Goal: Task Accomplishment & Management: Complete application form

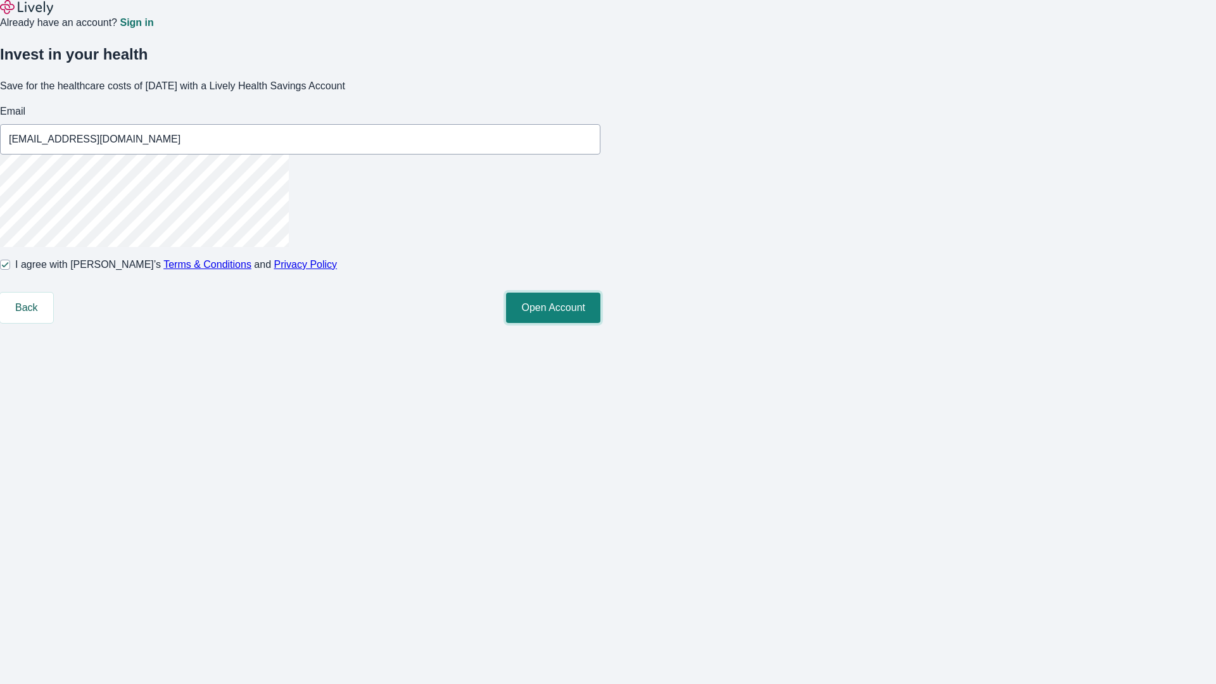
click at [601, 323] on button "Open Account" at bounding box center [553, 308] width 94 height 30
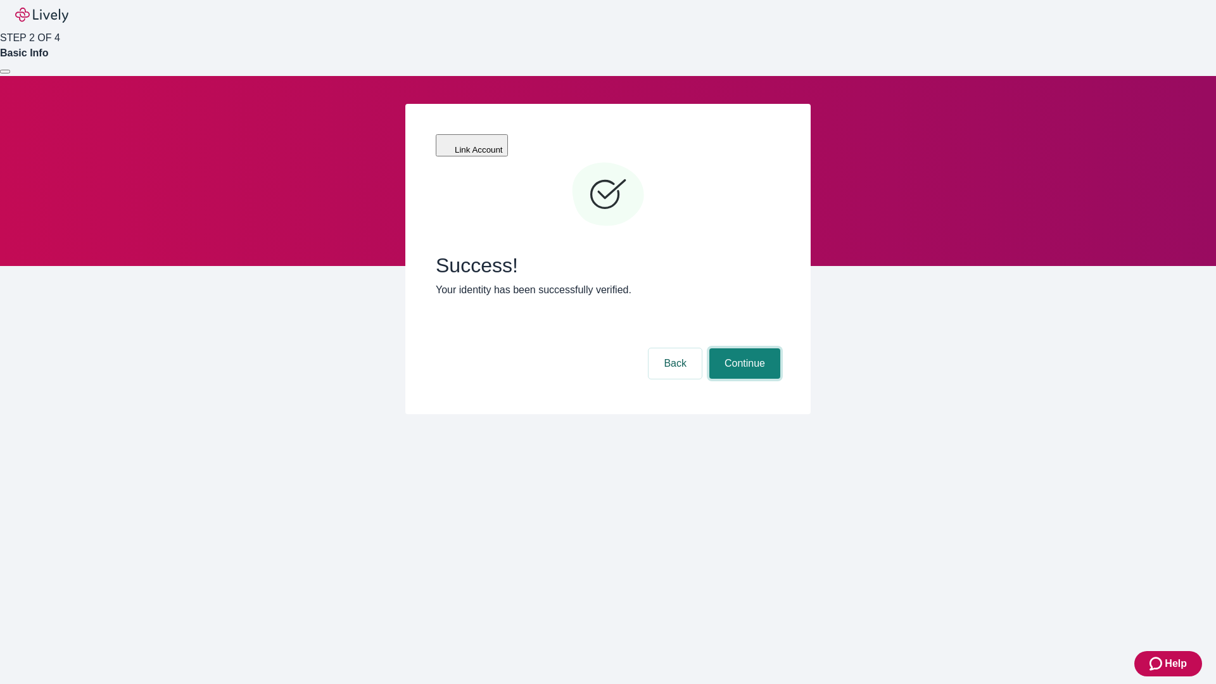
click at [743, 348] on button "Continue" at bounding box center [744, 363] width 71 height 30
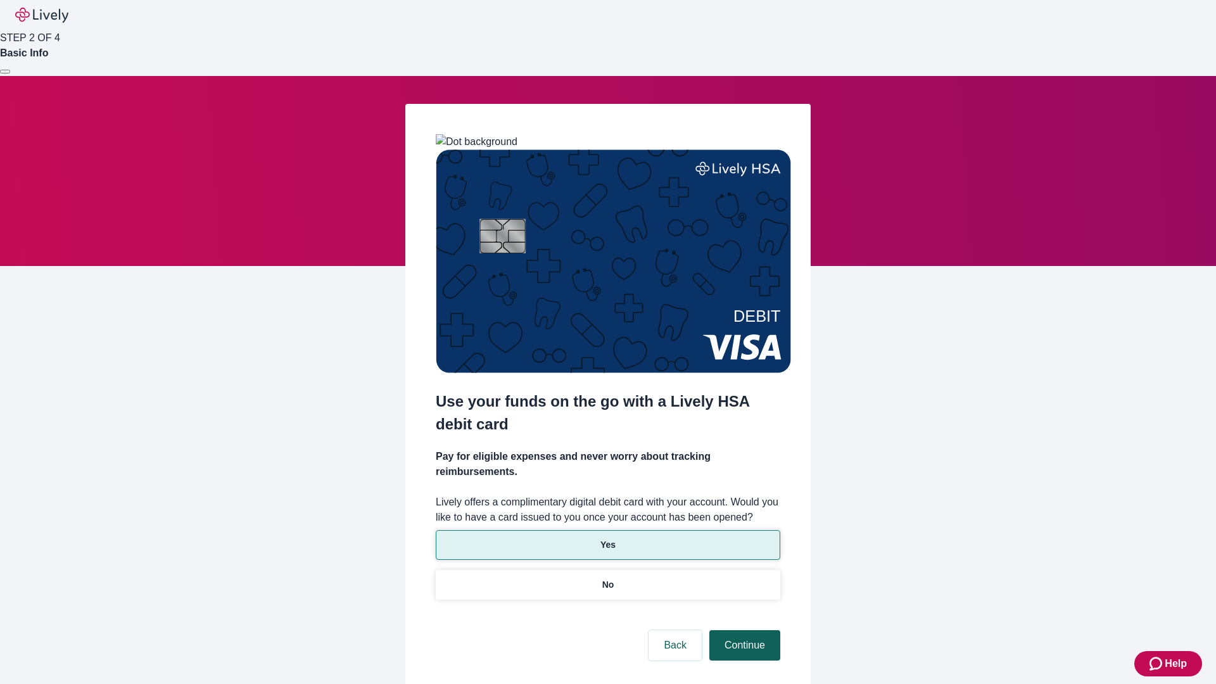
click at [607, 538] on p "Yes" at bounding box center [608, 544] width 15 height 13
click at [743, 630] on button "Continue" at bounding box center [744, 645] width 71 height 30
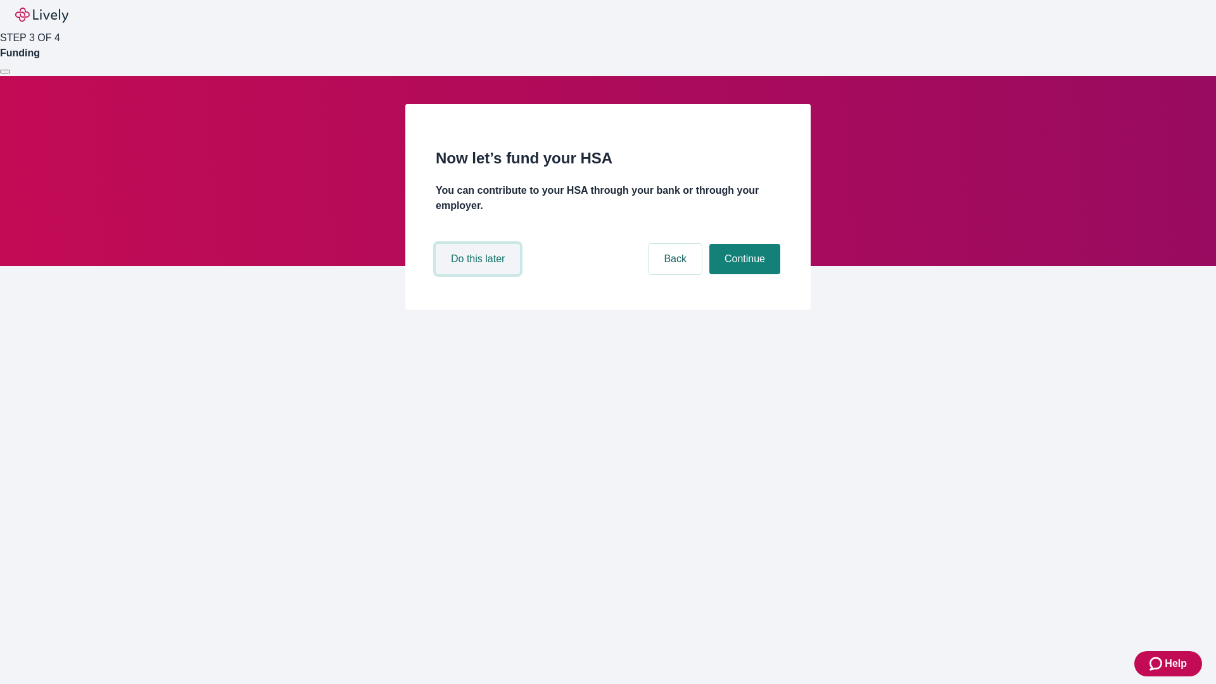
click at [480, 274] on button "Do this later" at bounding box center [478, 259] width 84 height 30
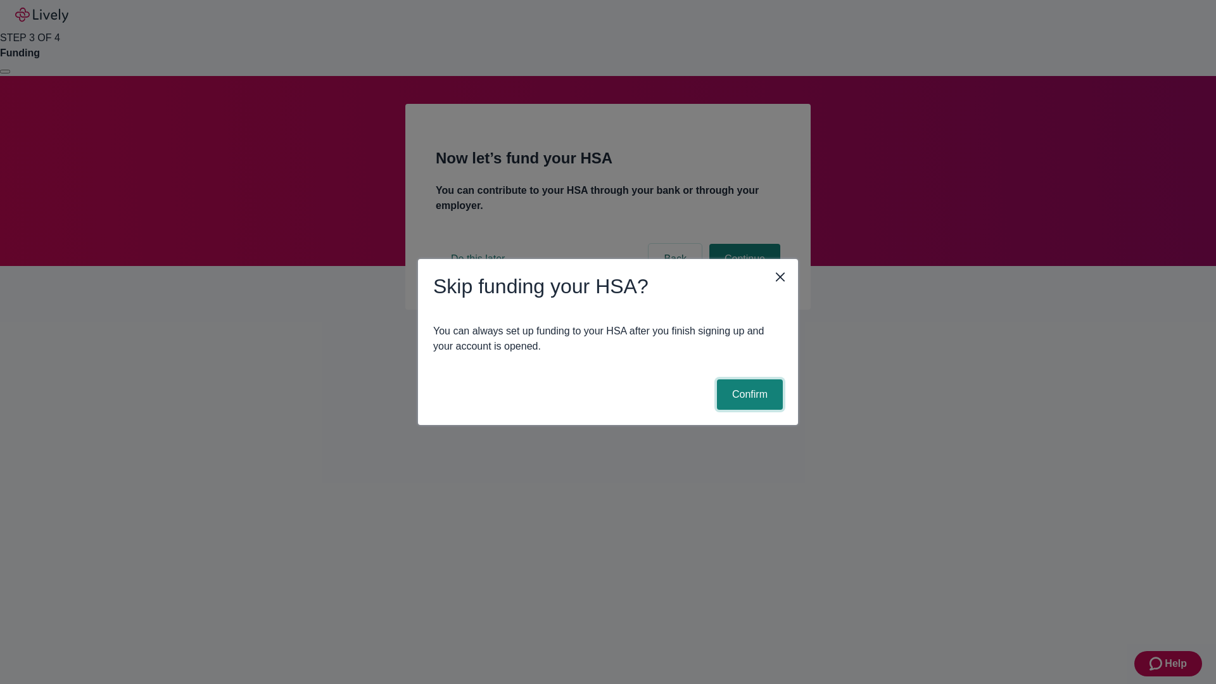
click at [748, 395] on button "Confirm" at bounding box center [750, 394] width 66 height 30
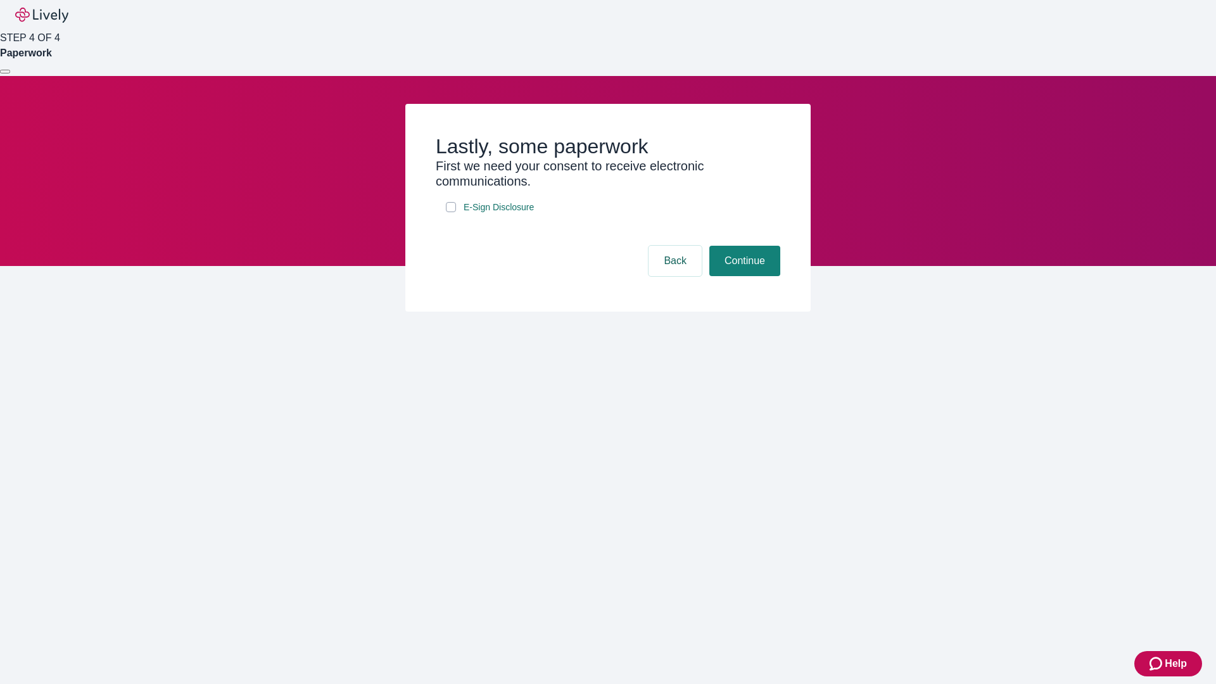
click at [451, 212] on input "E-Sign Disclosure" at bounding box center [451, 207] width 10 height 10
checkbox input "true"
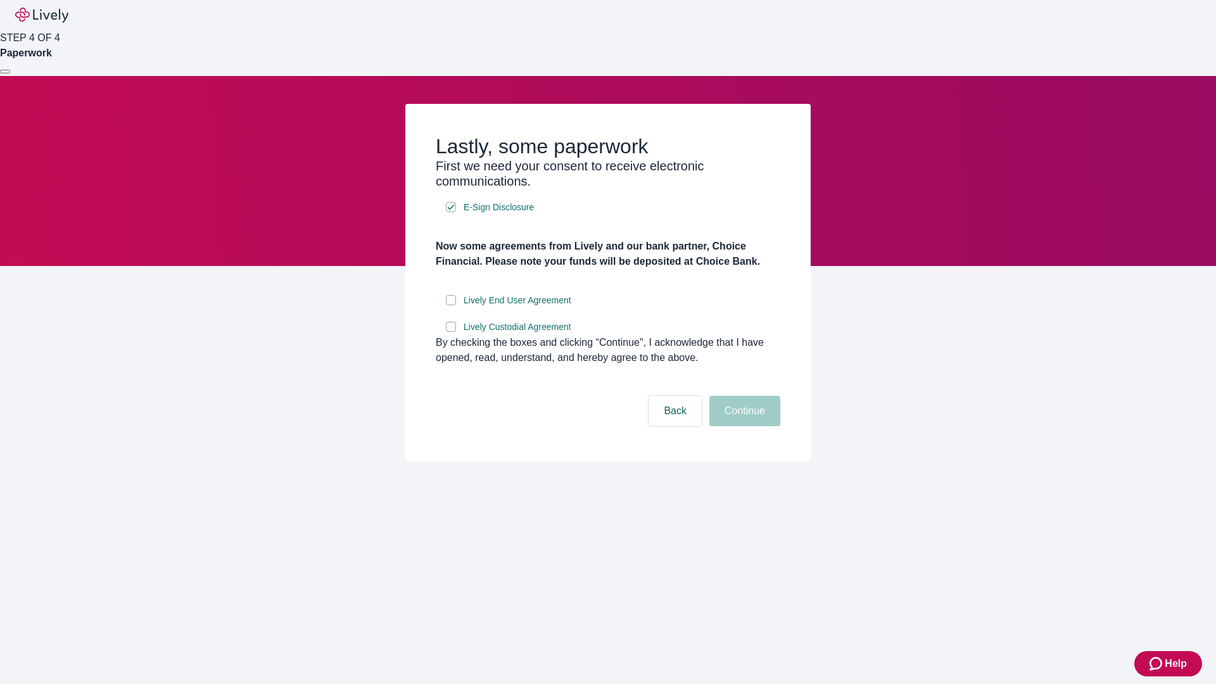
click at [451, 305] on input "Lively End User Agreement" at bounding box center [451, 300] width 10 height 10
checkbox input "true"
click at [451, 332] on input "Lively Custodial Agreement" at bounding box center [451, 327] width 10 height 10
checkbox input "true"
click at [743, 426] on button "Continue" at bounding box center [744, 411] width 71 height 30
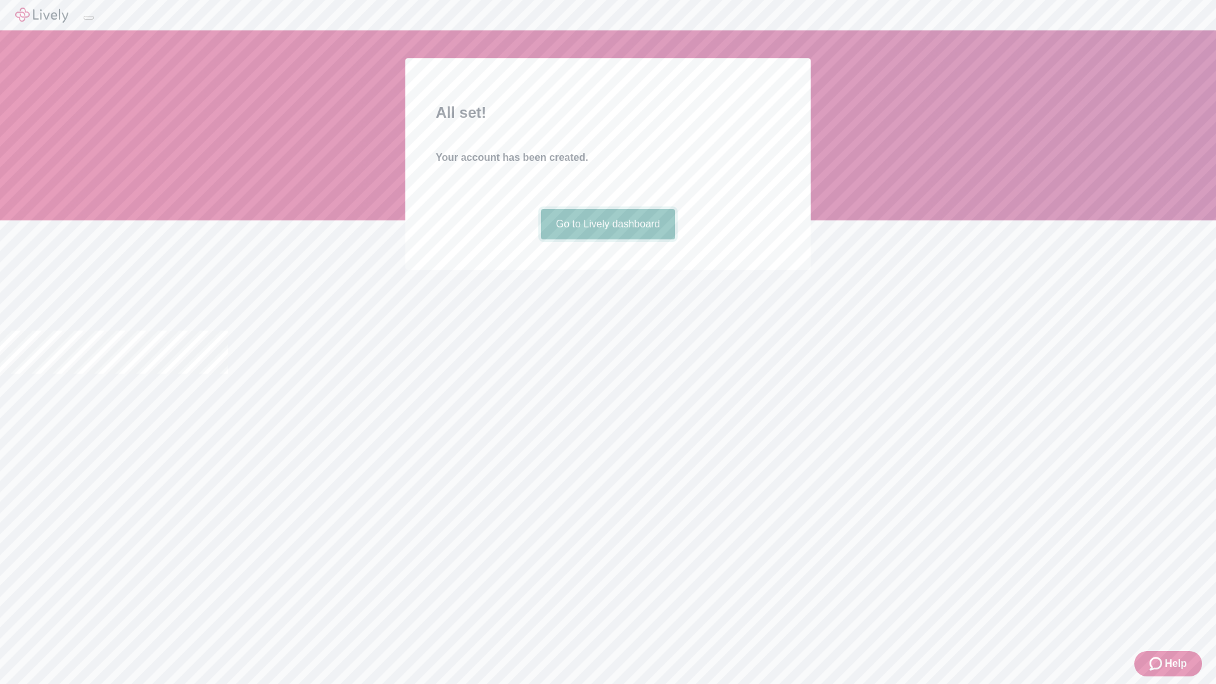
click at [607, 239] on link "Go to Lively dashboard" at bounding box center [608, 224] width 135 height 30
